Goal: Information Seeking & Learning: Check status

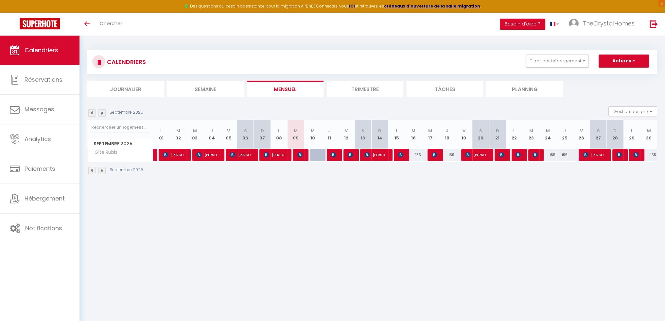
click at [101, 110] on img at bounding box center [101, 113] width 7 height 7
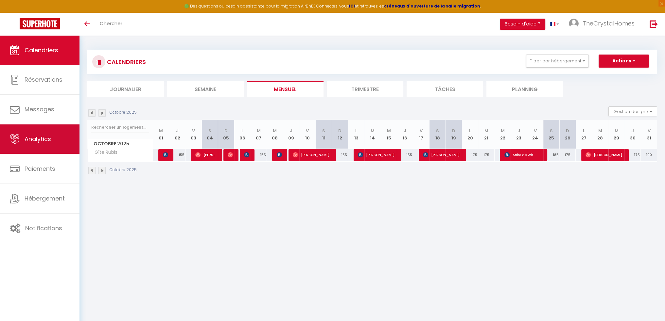
click at [53, 149] on link "Analytics" at bounding box center [39, 139] width 79 height 29
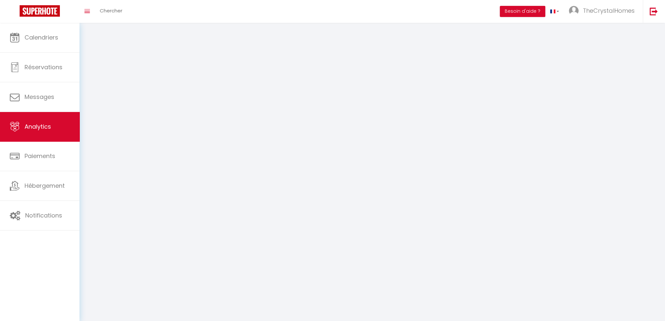
select select "2025"
select select "9"
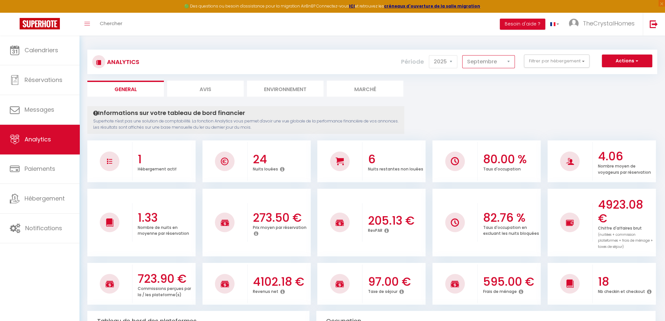
click at [475, 65] on select "[PERSON_NAME] Mars [PERSON_NAME] Juin Juillet Août Septembre Octobre Novembre D…" at bounding box center [488, 61] width 53 height 13
click at [453, 61] on select "2014 2015 2016 2017 2018 2019 2020 2021 2022 2023 2024 2025 2026 2027" at bounding box center [443, 61] width 28 height 13
select select "2024"
click at [430, 55] on select "2014 2015 2016 2017 2018 2019 2020 2021 2022 2023 2024 2025 2026 2027" at bounding box center [443, 61] width 28 height 13
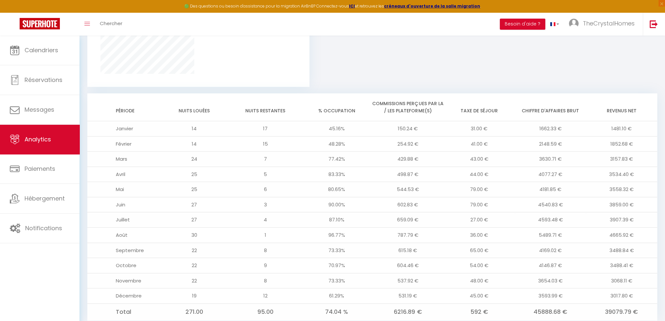
scroll to position [498, 0]
